Goal: Task Accomplishment & Management: Complete application form

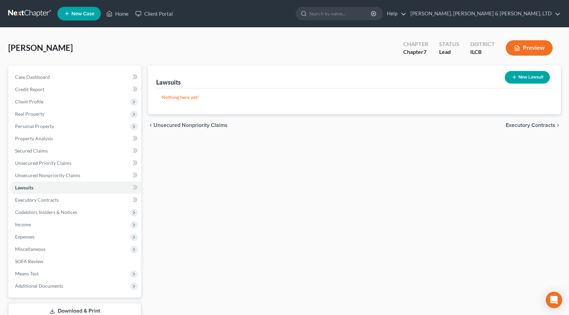
click at [239, 226] on div "Lawsuits New Lawsuit Nothing here yet! Court Name Date Filed Status Creditor Na…" at bounding box center [355, 202] width 420 height 272
click at [34, 235] on span "Expenses" at bounding box center [24, 237] width 19 height 6
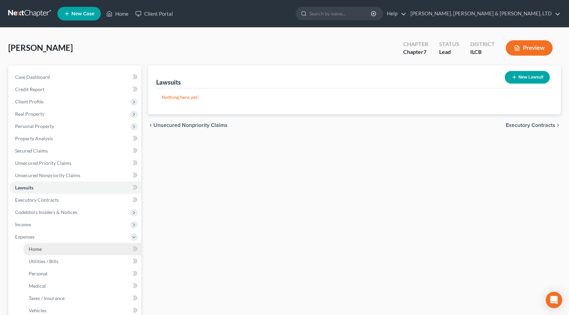
click at [41, 249] on span "Home" at bounding box center [35, 249] width 13 height 6
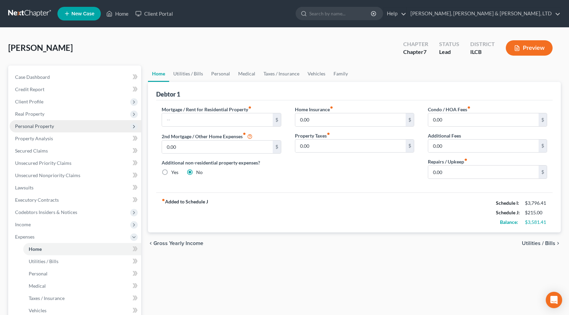
click at [39, 125] on span "Personal Property" at bounding box center [34, 126] width 39 height 6
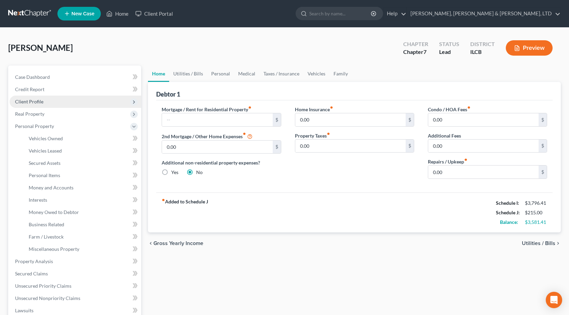
click at [34, 103] on span "Client Profile" at bounding box center [29, 102] width 28 height 6
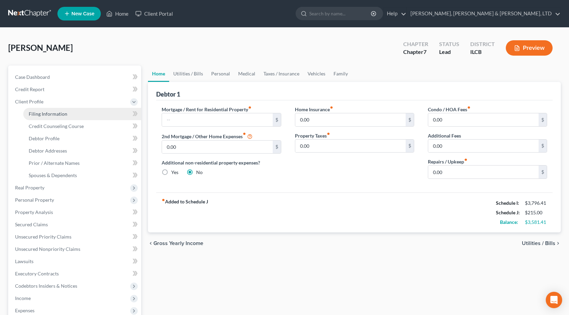
click at [35, 116] on span "Filing Information" at bounding box center [48, 114] width 39 height 6
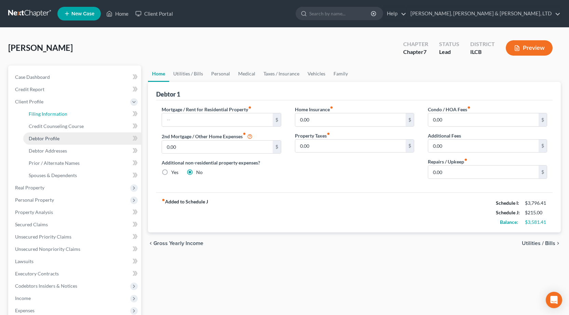
select select "1"
select select "0"
select select "24"
select select "14"
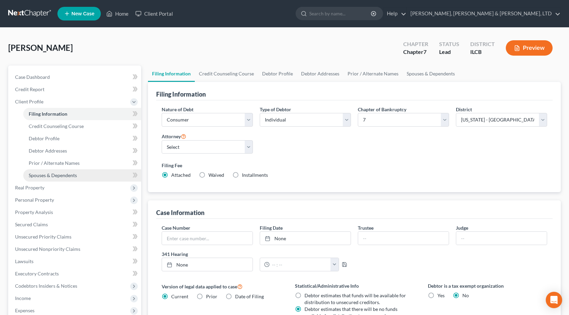
click at [52, 176] on span "Spouses & Dependents" at bounding box center [53, 176] width 48 height 6
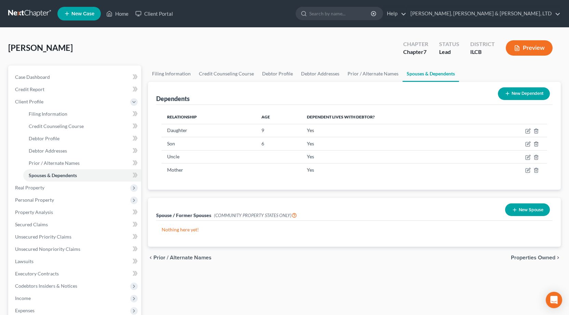
click at [21, 10] on link at bounding box center [30, 14] width 44 height 12
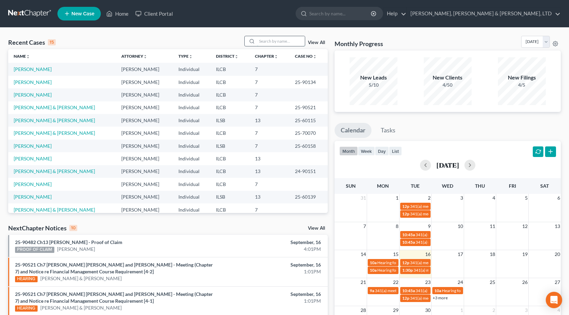
click at [270, 39] on input "search" at bounding box center [281, 41] width 48 height 10
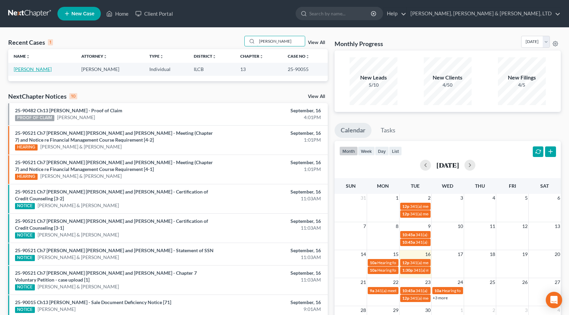
type input "[PERSON_NAME]"
click at [30, 68] on link "[PERSON_NAME]" at bounding box center [33, 69] width 38 height 6
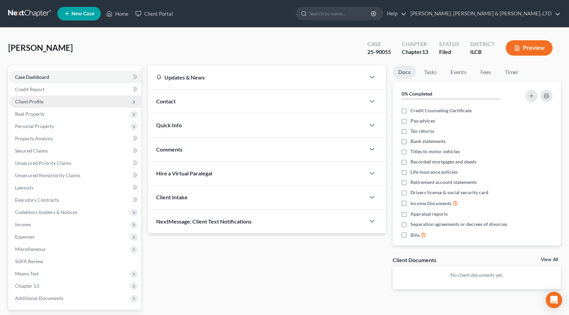
click at [37, 99] on span "Client Profile" at bounding box center [29, 102] width 28 height 6
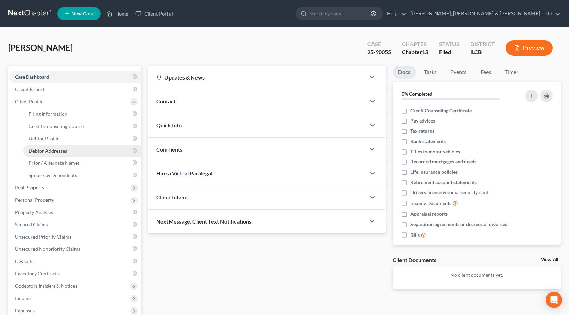
click at [55, 151] on span "Debtor Addresses" at bounding box center [48, 151] width 38 height 6
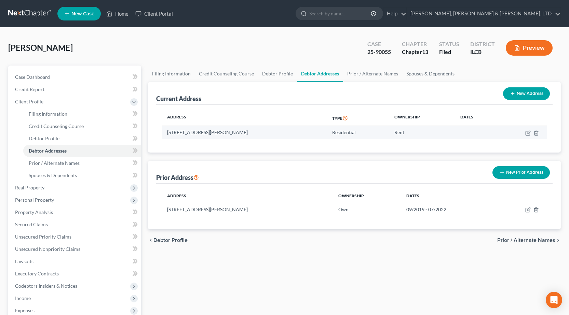
drag, startPoint x: 167, startPoint y: 133, endPoint x: 302, endPoint y: 136, distance: 134.7
click at [302, 136] on td "[STREET_ADDRESS][PERSON_NAME]" at bounding box center [244, 132] width 165 height 13
copy td "[STREET_ADDRESS][PERSON_NAME]"
click at [28, 14] on link at bounding box center [30, 14] width 44 height 12
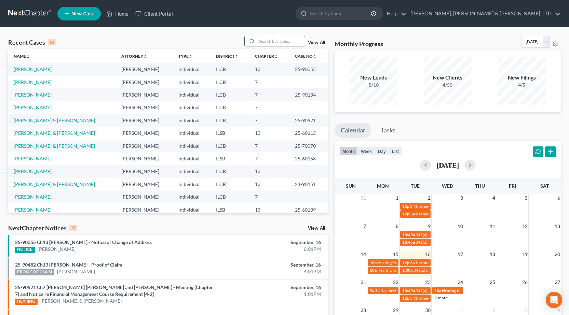
click at [267, 43] on input "search" at bounding box center [281, 41] width 48 height 10
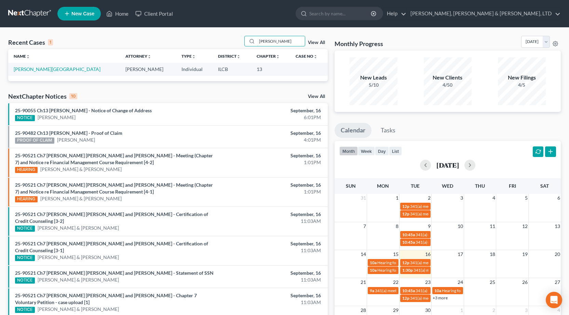
type input "frazee"
click at [30, 69] on link "Frazee, Shelby" at bounding box center [57, 69] width 87 height 6
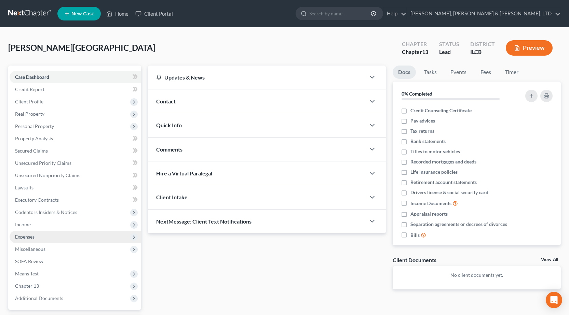
click at [42, 239] on span "Expenses" at bounding box center [76, 237] width 132 height 12
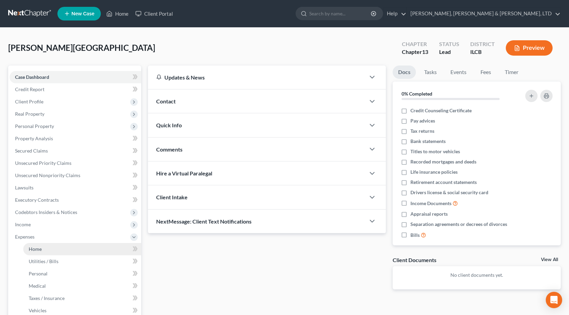
click at [45, 245] on link "Home" at bounding box center [82, 249] width 118 height 12
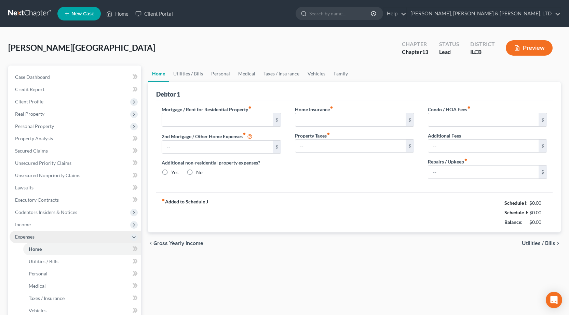
type input "0.00"
radio input "true"
type input "0.00"
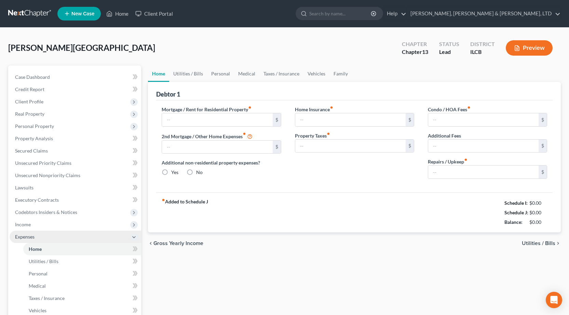
type input "0.00"
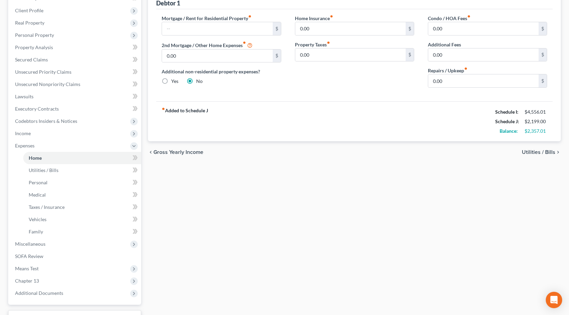
scroll to position [10, 0]
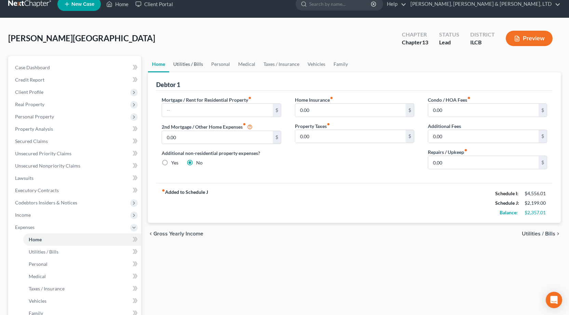
click at [195, 62] on link "Utilities / Bills" at bounding box center [188, 64] width 38 height 16
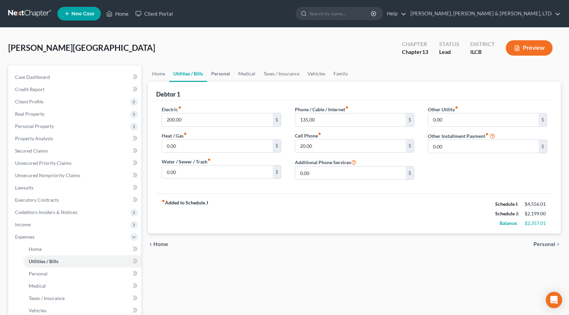
click at [228, 77] on link "Personal" at bounding box center [220, 74] width 27 height 16
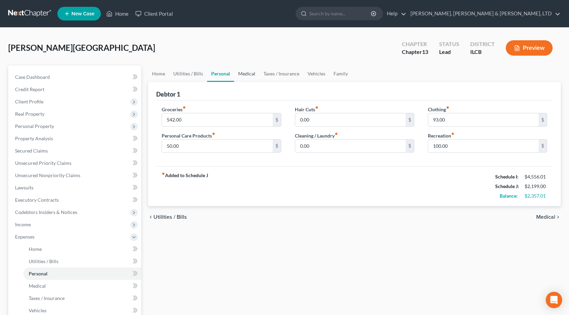
click at [244, 74] on link "Medical" at bounding box center [246, 74] width 25 height 16
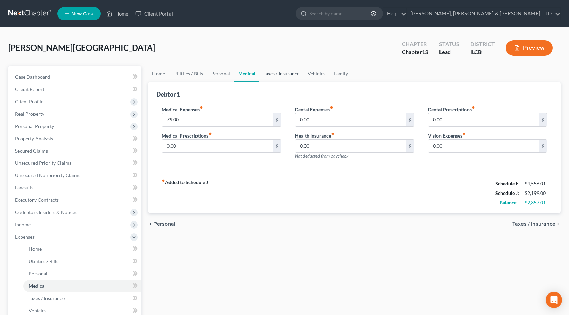
click at [279, 73] on link "Taxes / Insurance" at bounding box center [281, 74] width 44 height 16
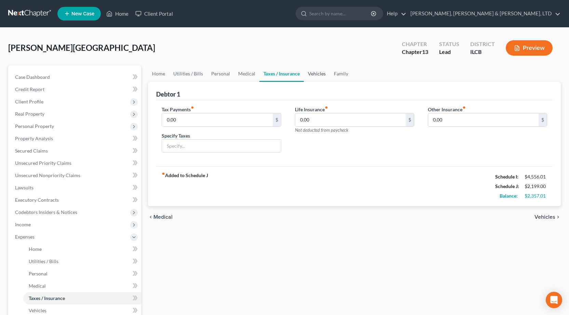
click at [314, 77] on link "Vehicles" at bounding box center [317, 74] width 26 height 16
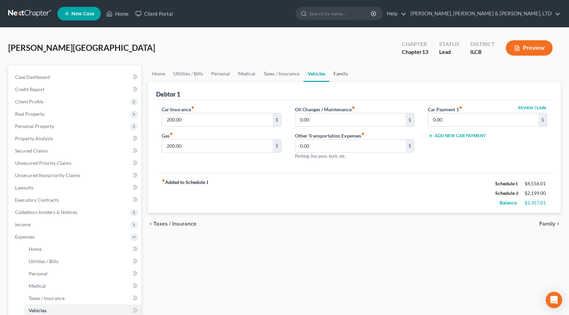
click at [344, 76] on link "Family" at bounding box center [340, 74] width 23 height 16
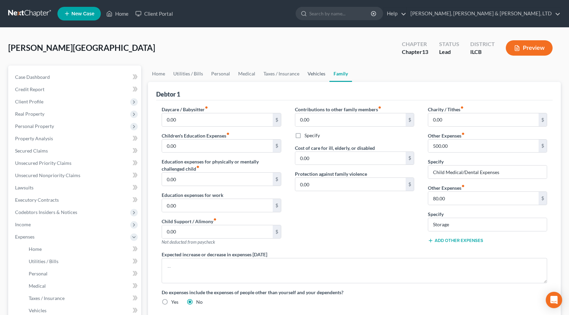
click at [316, 75] on link "Vehicles" at bounding box center [316, 74] width 26 height 16
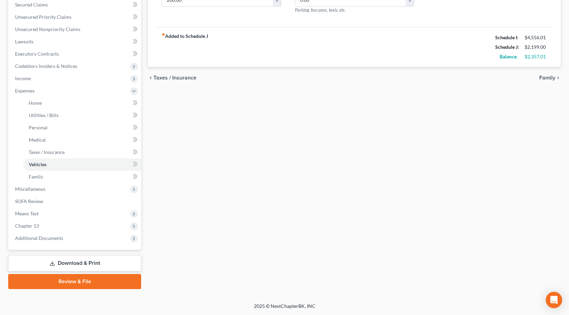
click at [62, 262] on link "Download & Print" at bounding box center [74, 264] width 133 height 16
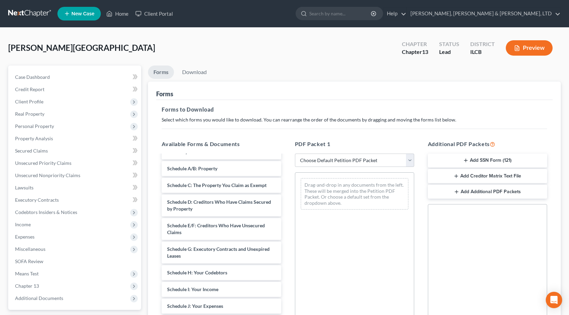
scroll to position [103, 0]
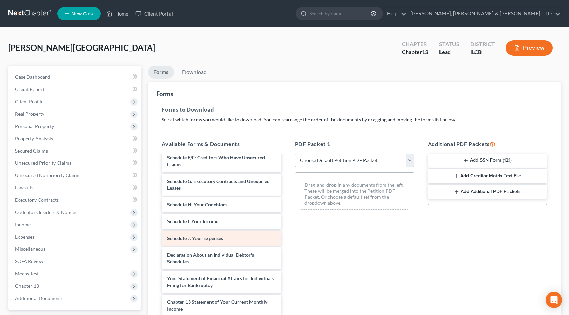
click at [286, 224] on div "Voluntary Petition for Individuals Filing for Bankruptcy Summary of Your Assets…" at bounding box center [221, 222] width 130 height 338
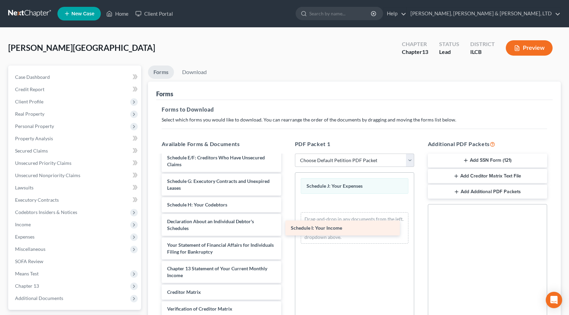
drag, startPoint x: 191, startPoint y: 224, endPoint x: 324, endPoint y: 230, distance: 133.4
click at [286, 230] on div "Schedule I: Your Income Voluntary Petition for Individuals Filing for Bankruptc…" at bounding box center [221, 205] width 130 height 304
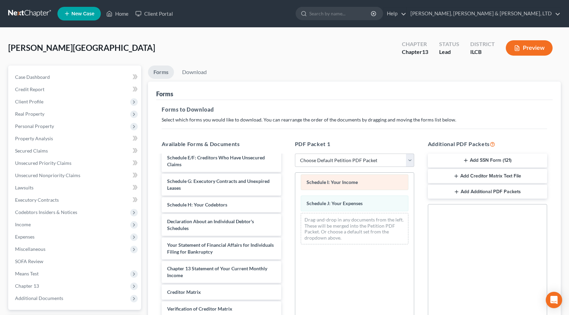
drag, startPoint x: 332, startPoint y: 206, endPoint x: 332, endPoint y: 182, distance: 23.2
click at [332, 183] on div "Schedule I: Your Income Schedule I: Your Income Schedule J: Your Expenses Sched…" at bounding box center [354, 211] width 119 height 77
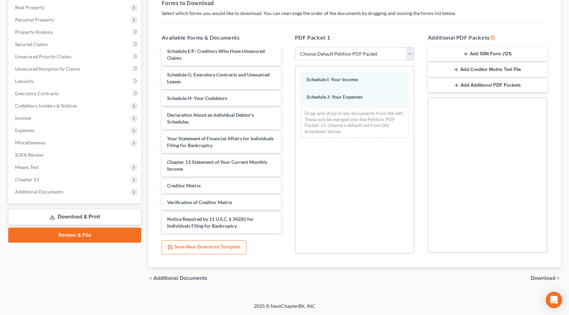
click at [546, 281] on span "Download" at bounding box center [543, 278] width 25 height 5
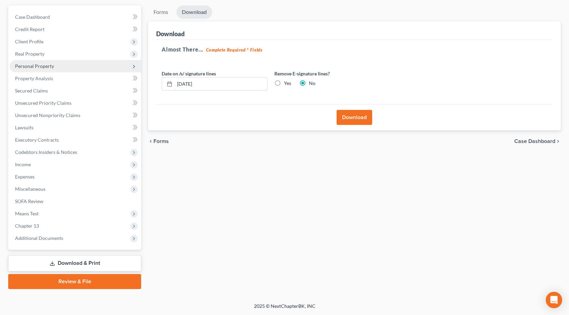
drag, startPoint x: 100, startPoint y: 63, endPoint x: 96, endPoint y: 62, distance: 5.1
click at [0, 48] on div "Frazee, Shelby Upgraded Chapter Chapter 13 Status Lead District ILCB Preview Pe…" at bounding box center [284, 136] width 569 height 336
drag, startPoint x: 268, startPoint y: 82, endPoint x: 278, endPoint y: 82, distance: 9.6
click at [269, 82] on div "Date on /s/ signature lines" at bounding box center [214, 80] width 113 height 21
click at [284, 82] on label "Yes" at bounding box center [287, 83] width 7 height 7
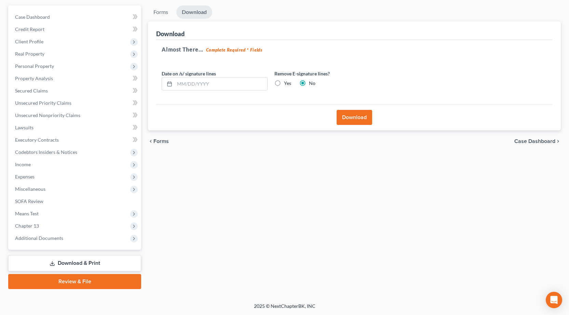
click at [287, 82] on input "Yes" at bounding box center [289, 82] width 4 height 4
radio input "true"
radio input "false"
click at [367, 122] on button "Download" at bounding box center [355, 117] width 36 height 15
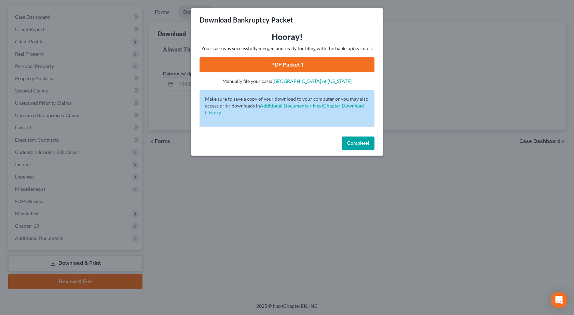
click at [315, 66] on link "PDF Packet 1" at bounding box center [287, 64] width 175 height 15
